Goal: Find specific page/section: Find specific page/section

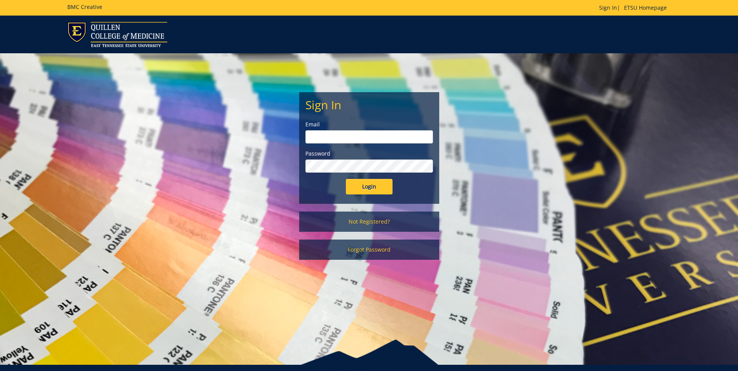
type input "[EMAIL_ADDRESS][DOMAIN_NAME]"
click at [369, 187] on input "Login" at bounding box center [369, 187] width 47 height 16
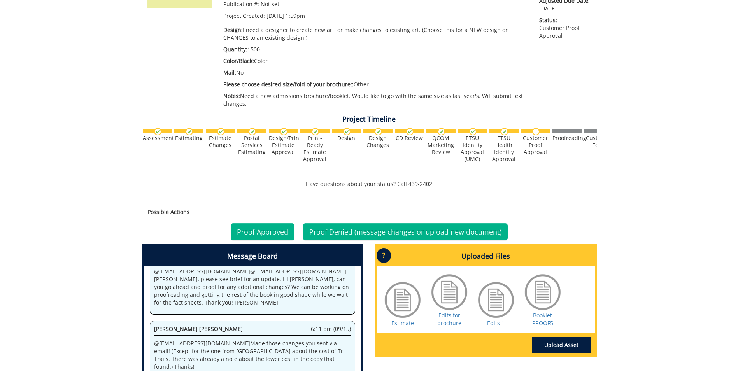
scroll to position [194, 0]
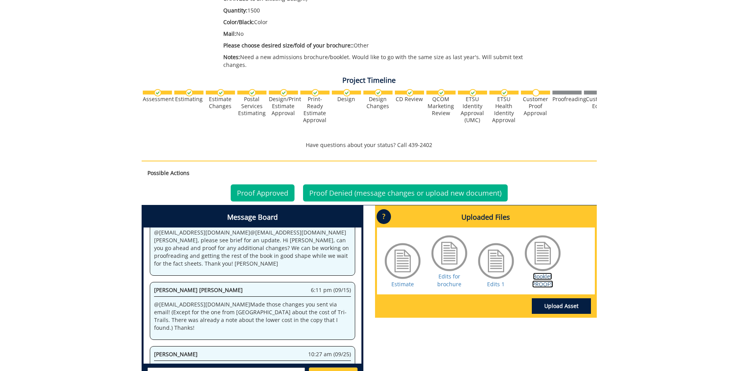
click at [541, 277] on link "Booklet PROOF5" at bounding box center [542, 280] width 21 height 15
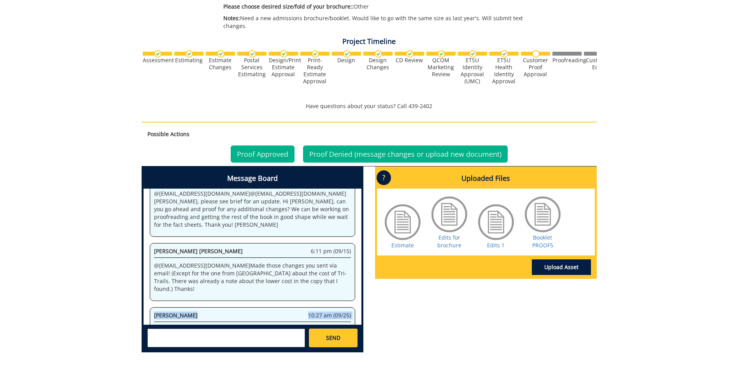
drag, startPoint x: 207, startPoint y: 308, endPoint x: 152, endPoint y: 259, distance: 73.6
click at [152, 307] on div "[PERSON_NAME] 10:27 am (09/25) @ [EMAIL_ADDRESS][DOMAIN_NAME] [PERSON_NAME], [P…" at bounding box center [252, 340] width 205 height 66
copy div "[PERSON_NAME] 10:27 am (09/25) @ [EMAIL_ADDRESS][DOMAIN_NAME] [PERSON_NAME], [P…"
click at [291, 307] on div "[PERSON_NAME] 10:27 am (09/25) @ [EMAIL_ADDRESS][DOMAIN_NAME] [PERSON_NAME], [P…" at bounding box center [252, 340] width 205 height 66
click at [216, 326] on p "@ [EMAIL_ADDRESS][DOMAIN_NAME] [PERSON_NAME], [PERSON_NAME] is on vacation this…" at bounding box center [252, 345] width 197 height 39
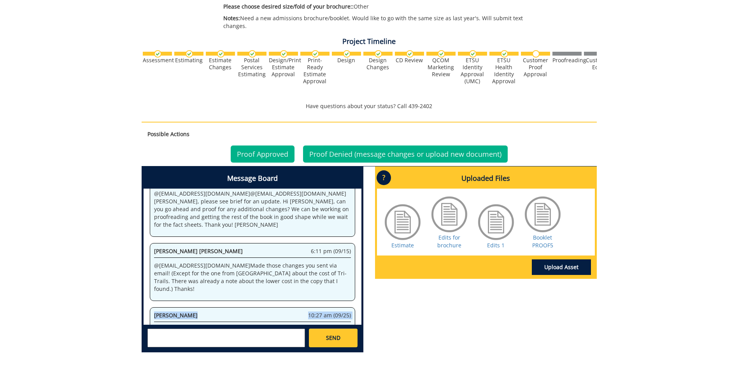
drag, startPoint x: 208, startPoint y: 306, endPoint x: 144, endPoint y: 265, distance: 75.7
click at [144, 265] on div "System 1:59 pm (05/19) Welcome to the Project Messenger. All messages will appe…" at bounding box center [253, 257] width 218 height 136
copy div "[PERSON_NAME] 10:27 am (09/25) @ [EMAIL_ADDRESS][DOMAIN_NAME] [PERSON_NAME], [P…"
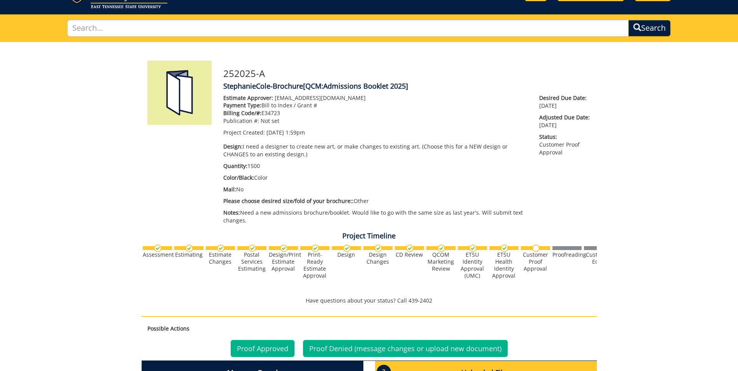
scroll to position [0, 0]
